Goal: Information Seeking & Learning: Learn about a topic

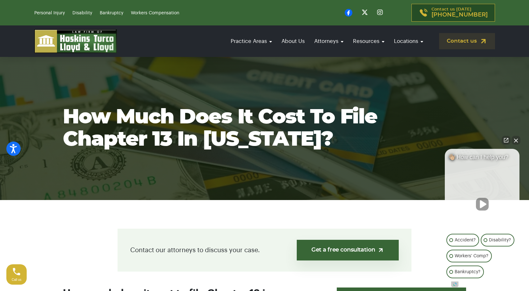
click at [512, 139] on button "Close Intaker Chat Widget" at bounding box center [515, 140] width 9 height 9
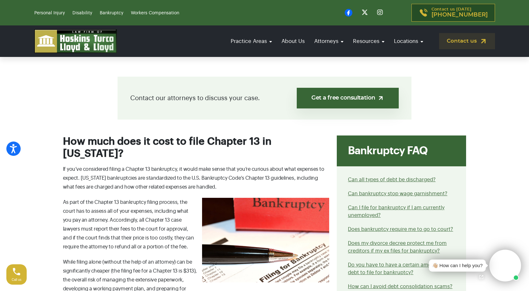
scroll to position [190, 0]
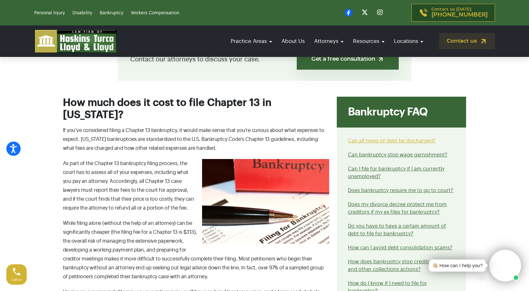
click at [399, 140] on link "Can all types of debt be discharged?" at bounding box center [392, 140] width 88 height 5
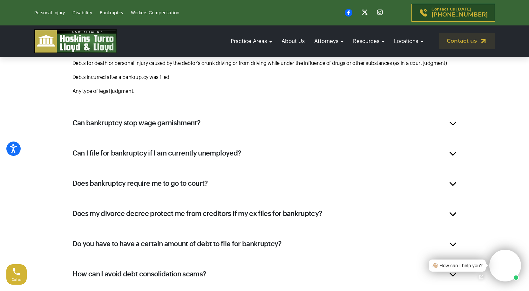
scroll to position [490, 0]
click at [164, 124] on h2 "Can bankruptcy stop wage garnishment?" at bounding box center [136, 123] width 128 height 10
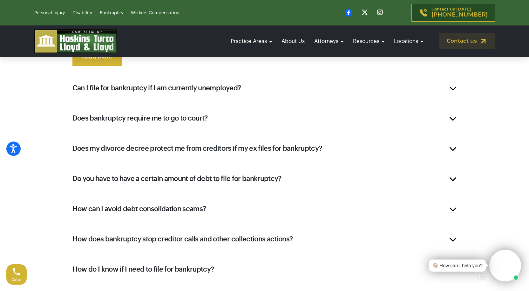
scroll to position [457, 0]
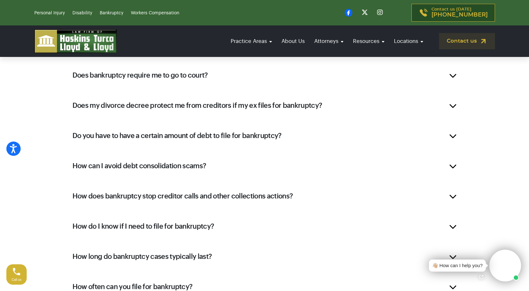
click at [288, 192] on h2 "How does bankruptcy stop creditor calls and other collections actions?" at bounding box center [182, 196] width 220 height 10
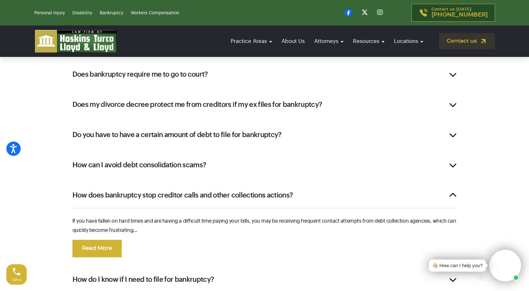
scroll to position [435, 0]
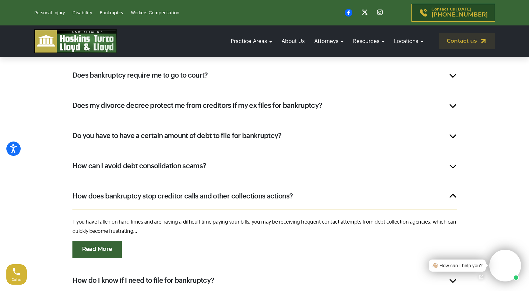
click at [97, 243] on link "Read More" at bounding box center [96, 248] width 49 height 17
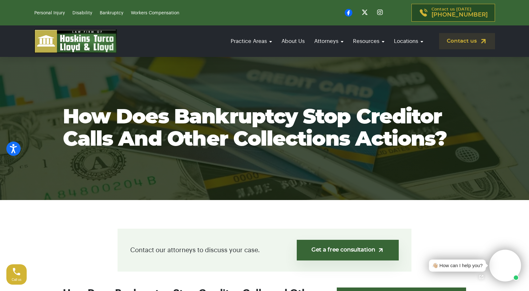
scroll to position [32, 0]
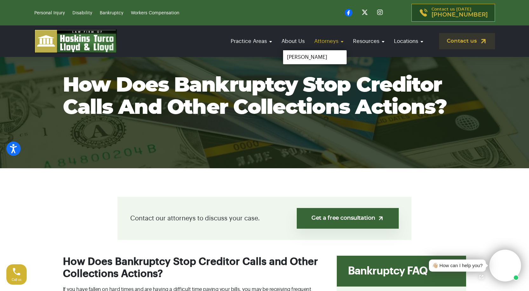
click at [324, 40] on link "Attorneys" at bounding box center [329, 41] width 36 height 18
